Goal: Check status: Check status

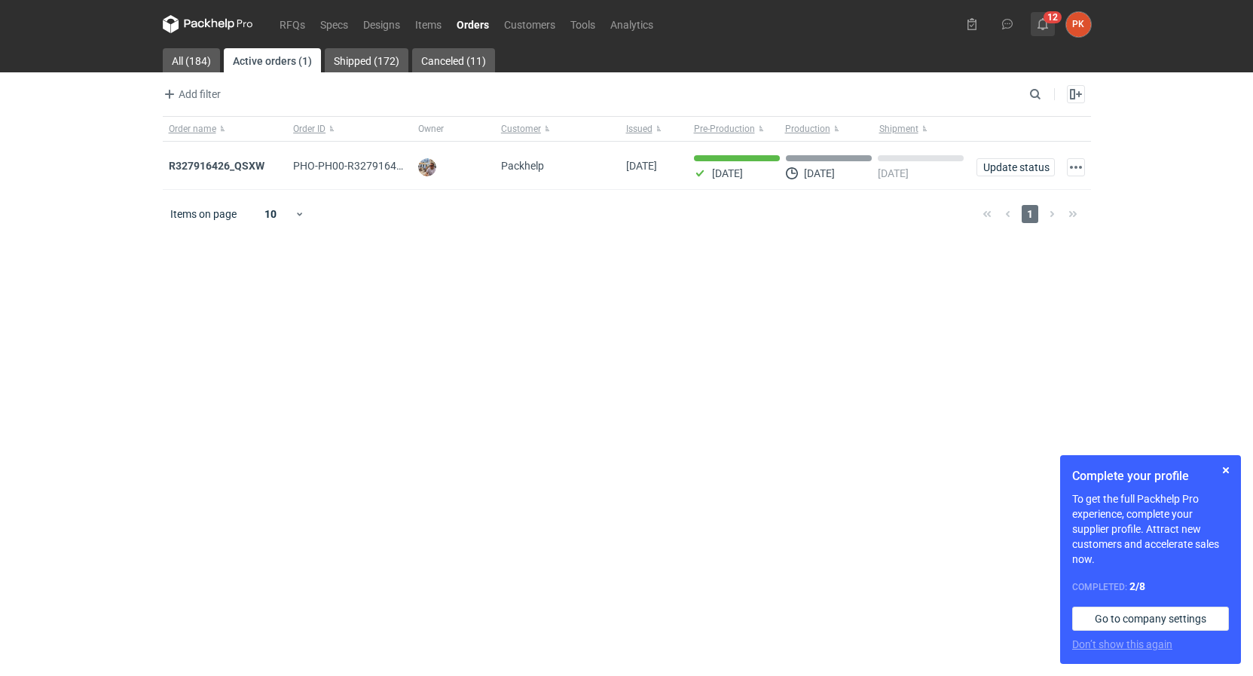
click at [1049, 20] on button "12" at bounding box center [1043, 24] width 24 height 24
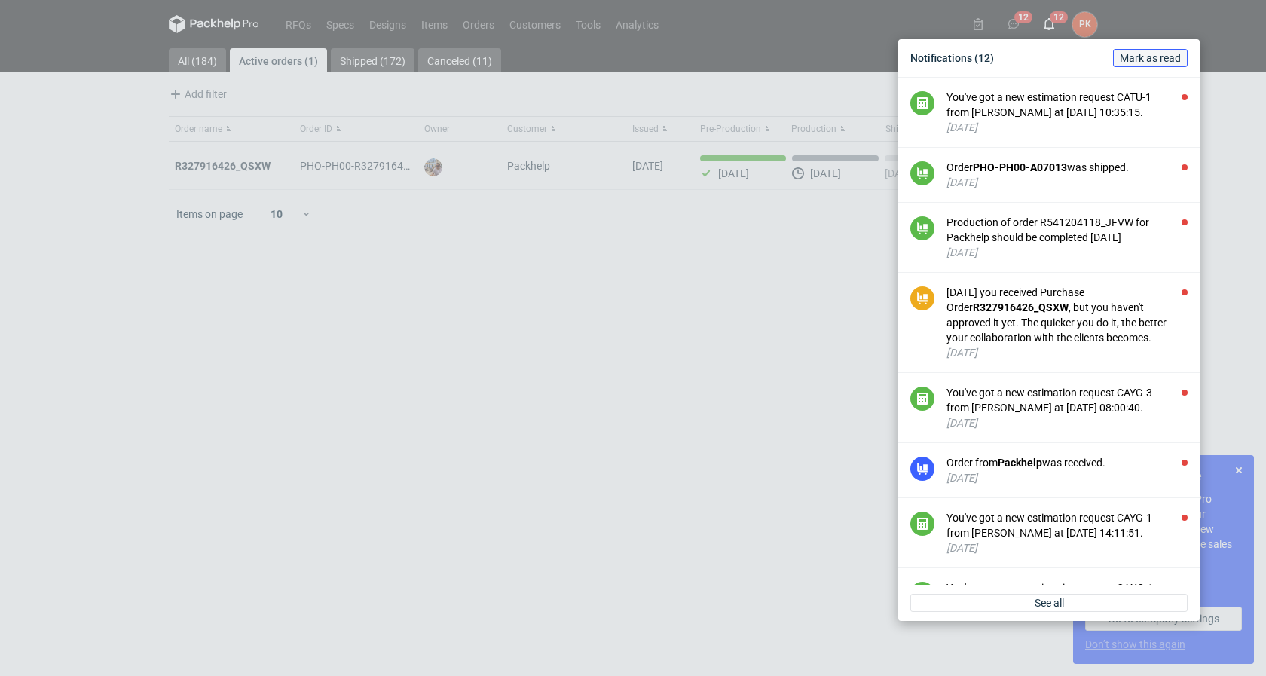
click at [1144, 62] on span "Mark as read" at bounding box center [1150, 58] width 61 height 11
click at [417, 423] on div "Notifications (12) [PERSON_NAME] as read You've got a new estimation request CA…" at bounding box center [633, 338] width 1266 height 676
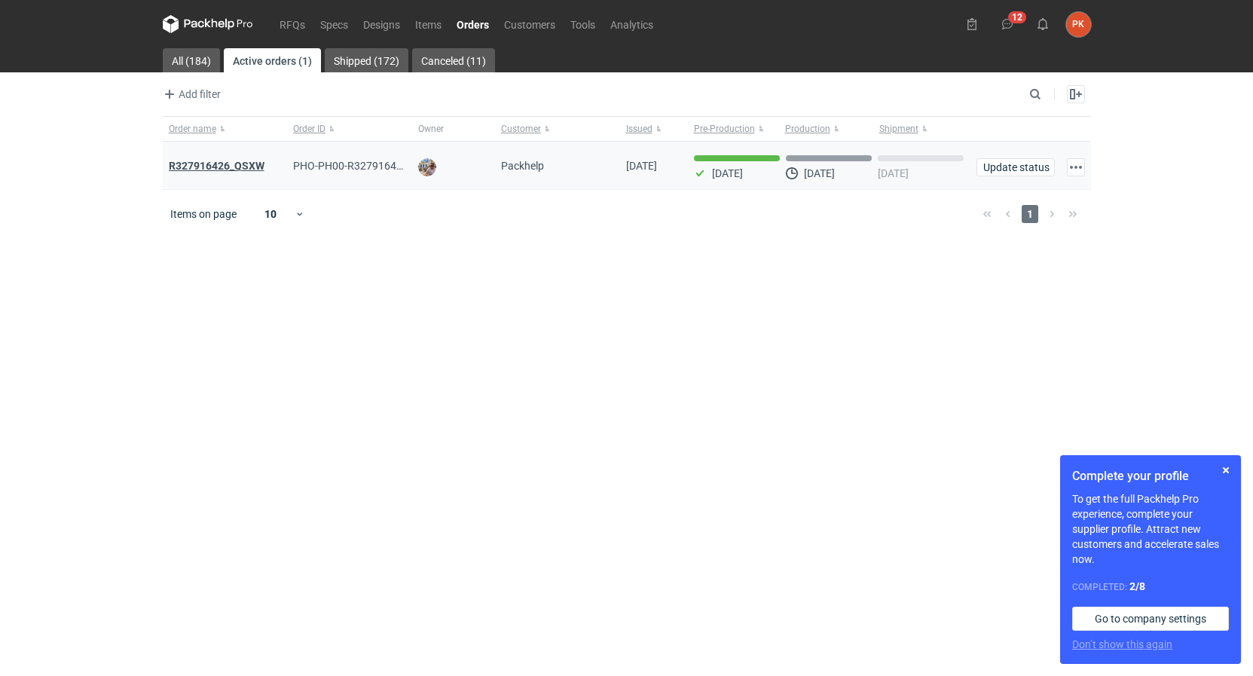
click at [194, 166] on strong "R327916426_QSXW" at bounding box center [217, 166] width 96 height 12
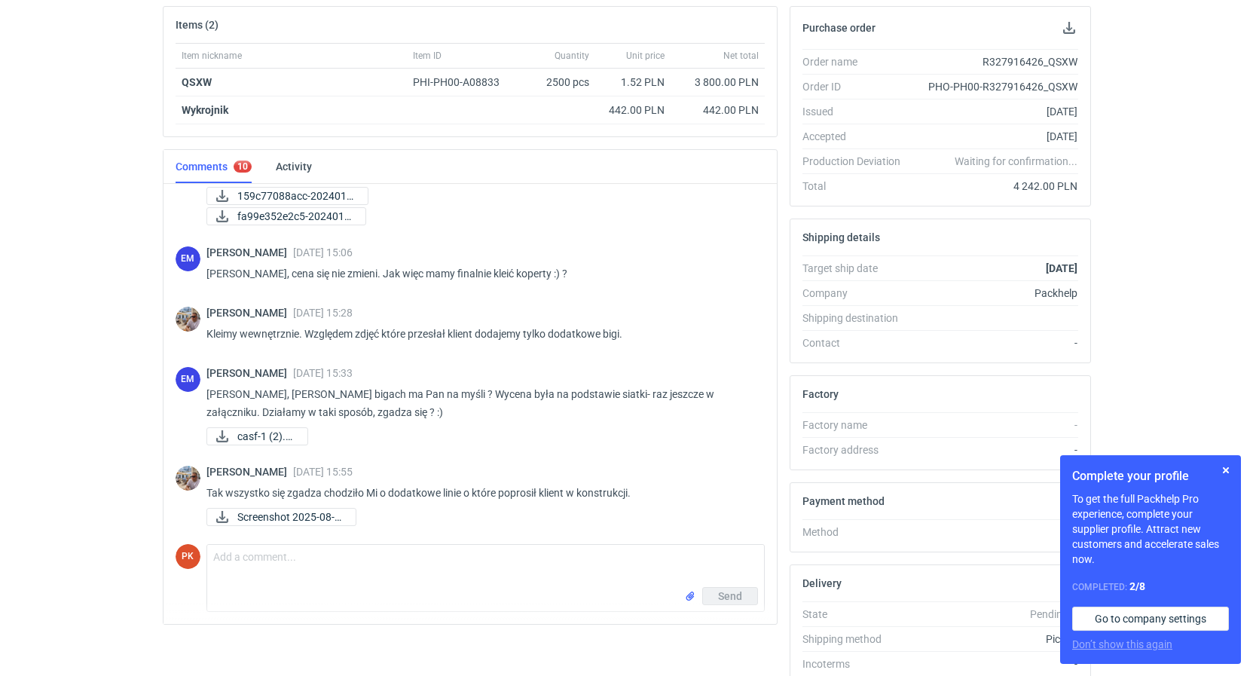
scroll to position [240, 0]
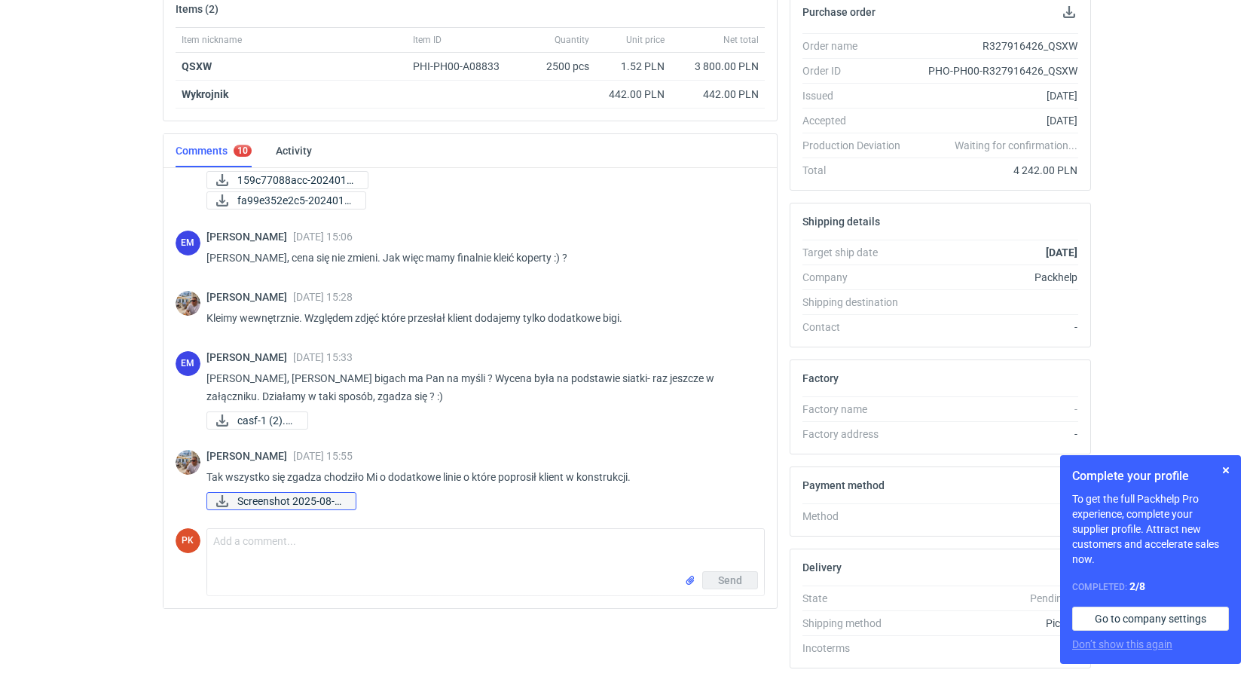
click at [319, 506] on span "Screenshot 2025-08-0..." at bounding box center [290, 501] width 106 height 17
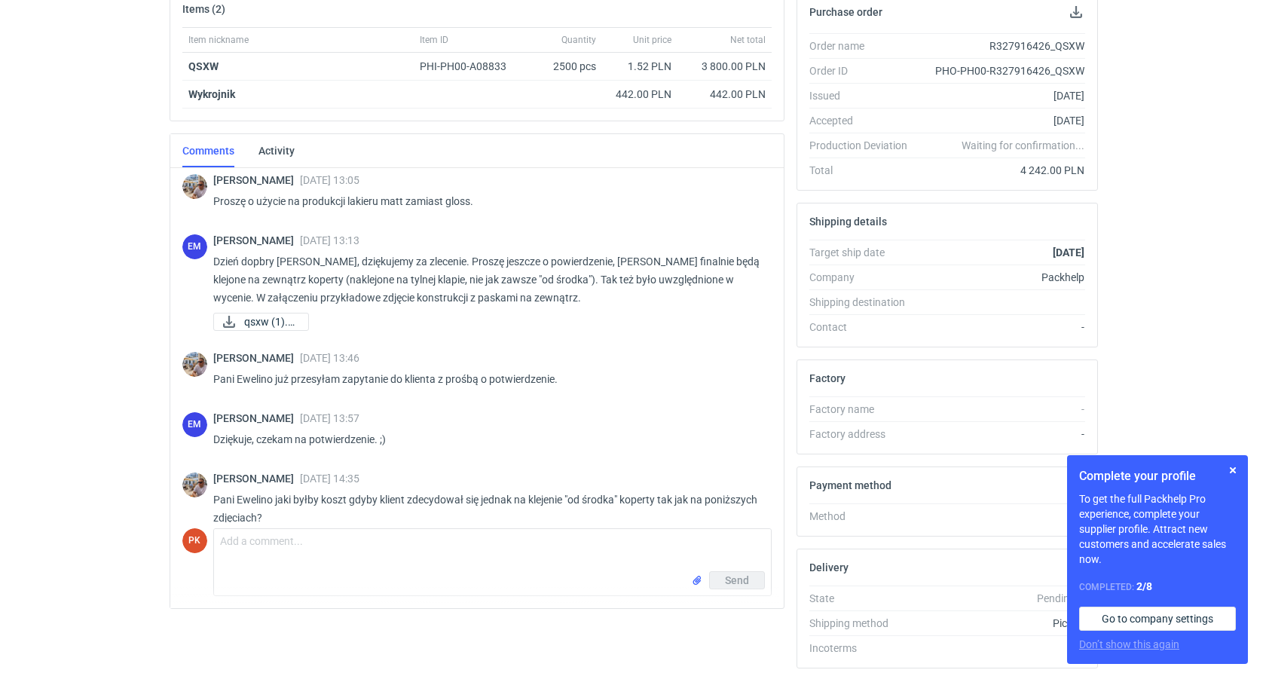
scroll to position [0, 0]
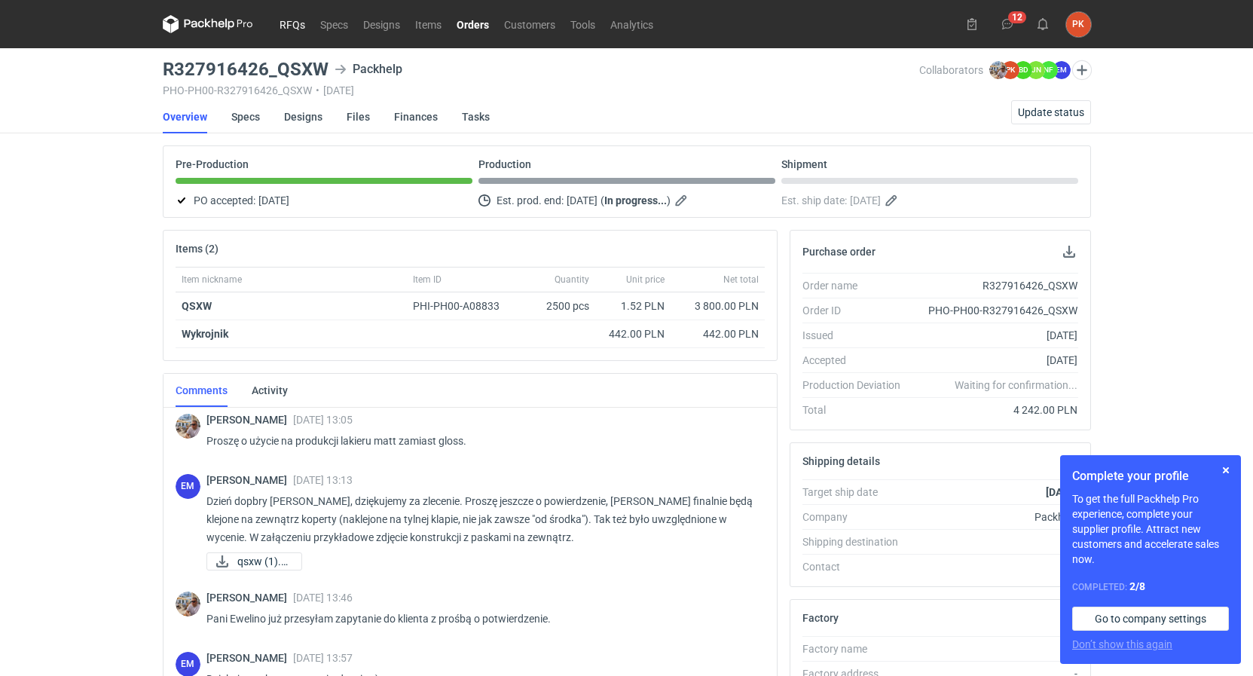
click at [289, 26] on link "RFQs" at bounding box center [292, 24] width 41 height 18
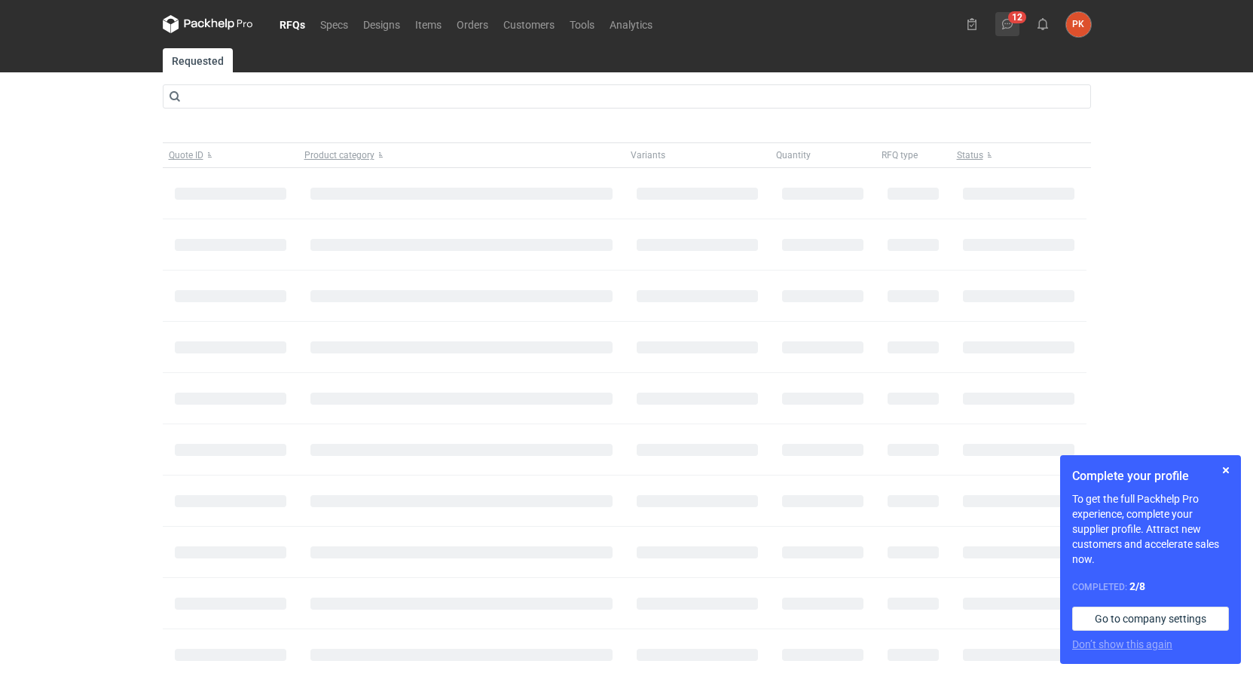
click at [1003, 24] on icon at bounding box center [1007, 24] width 12 height 12
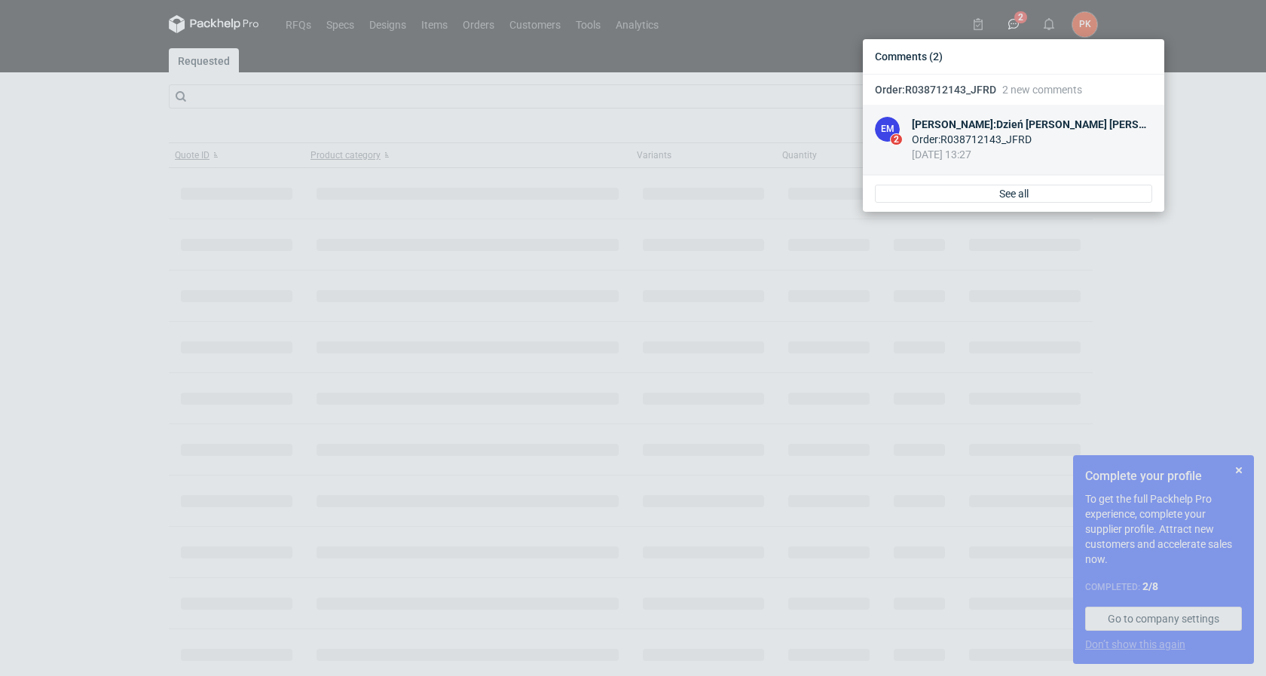
click at [1006, 144] on div "Order : R038712143_JFRD" at bounding box center [1032, 139] width 240 height 15
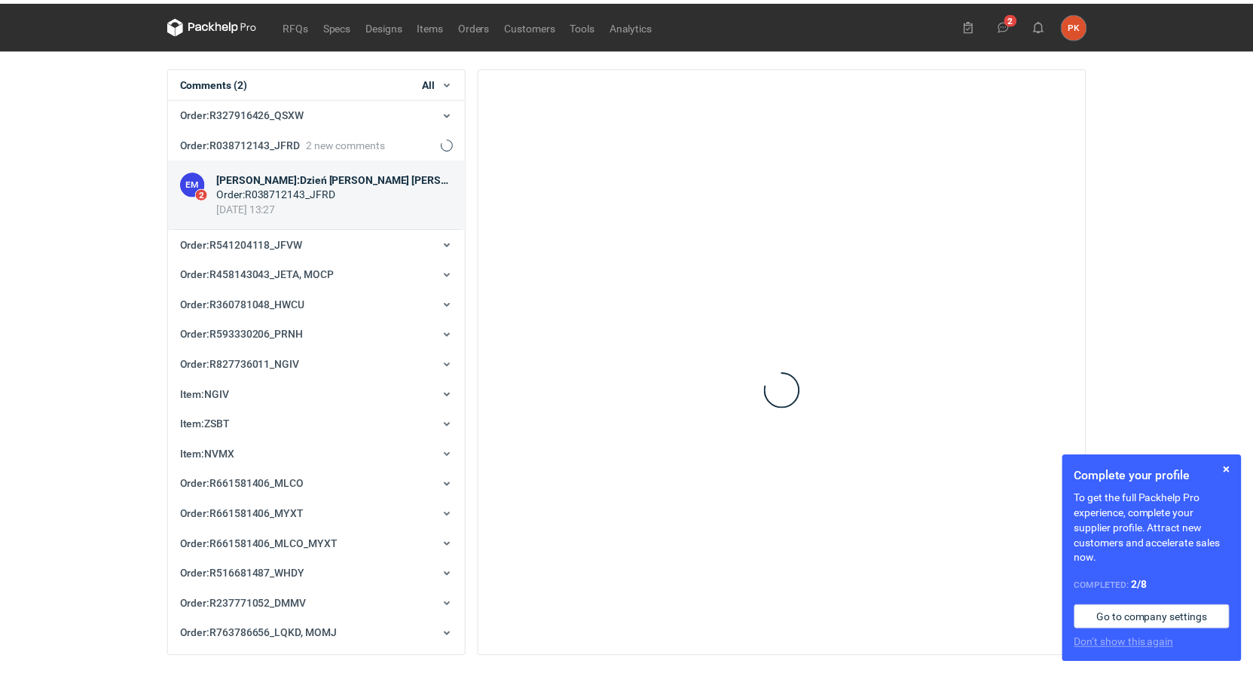
scroll to position [60, 0]
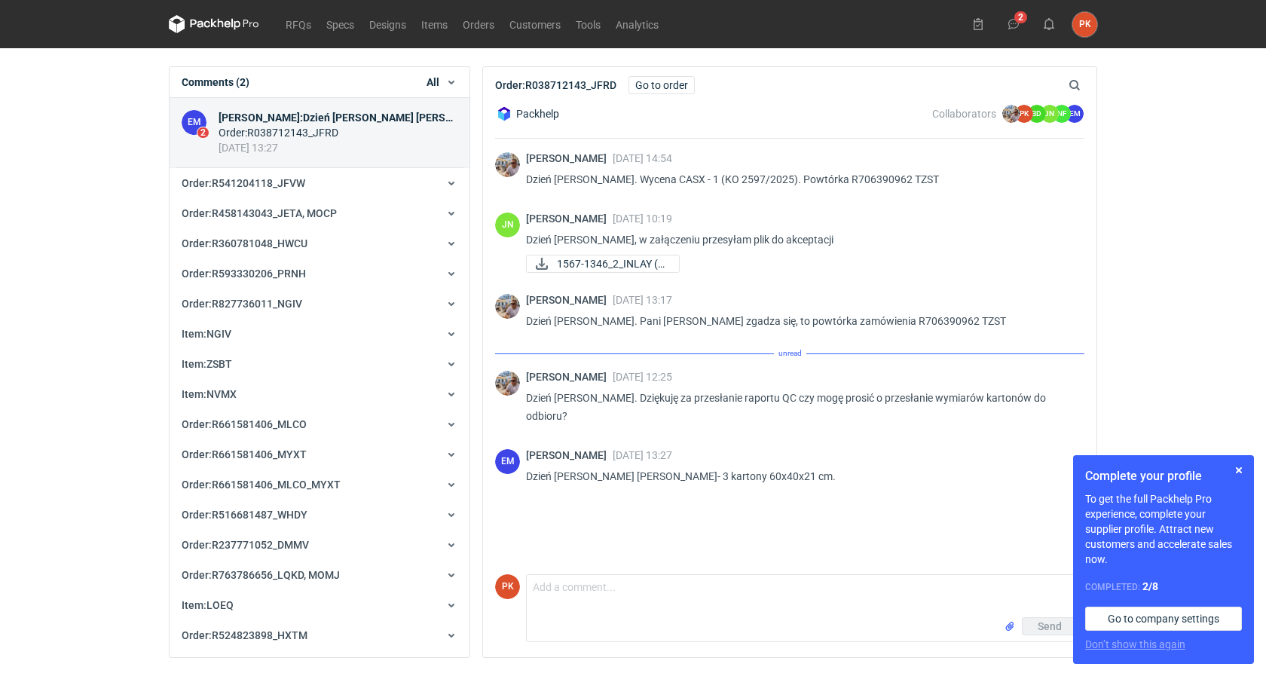
click at [799, 263] on div "1567-1346_2_INLAY (1..." at bounding box center [799, 264] width 546 height 18
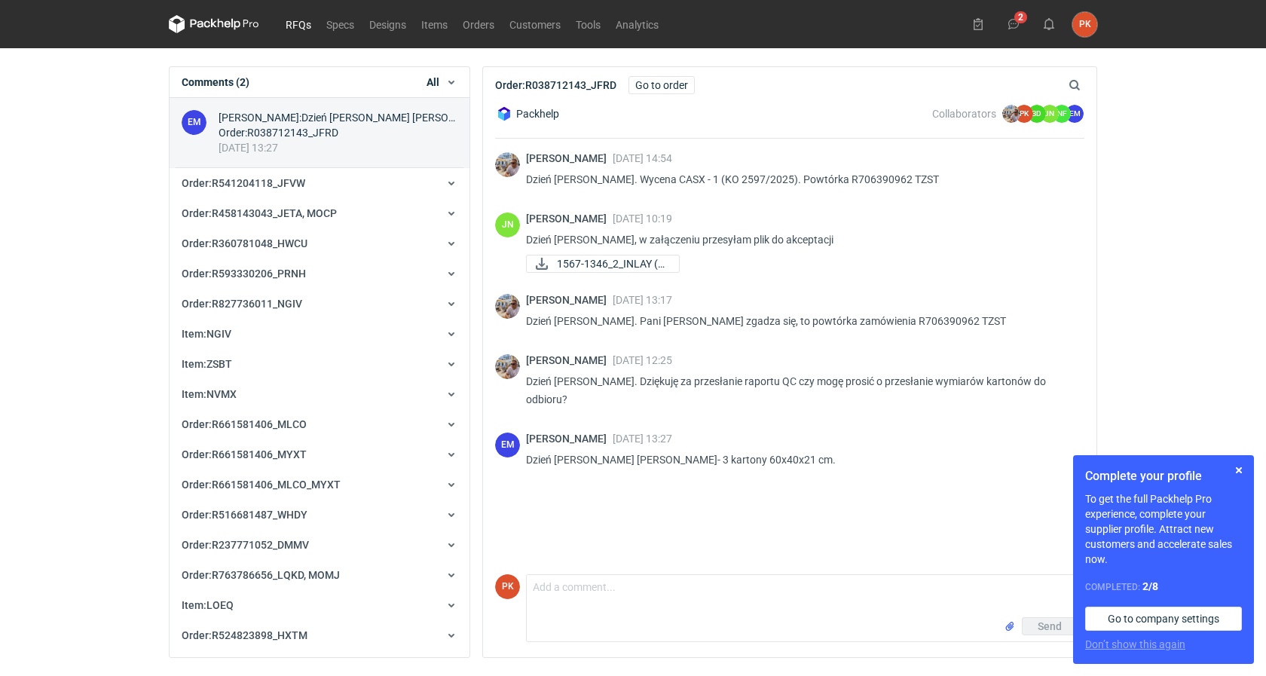
click at [308, 17] on link "RFQs" at bounding box center [298, 24] width 41 height 18
